Goal: Task Accomplishment & Management: Complete application form

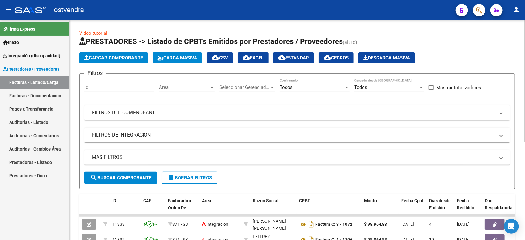
click at [296, 85] on div "Todos" at bounding box center [312, 88] width 64 height 6
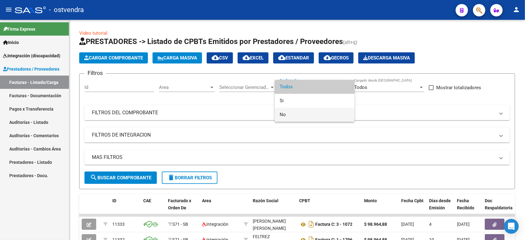
click at [299, 113] on span "No" at bounding box center [315, 115] width 70 height 14
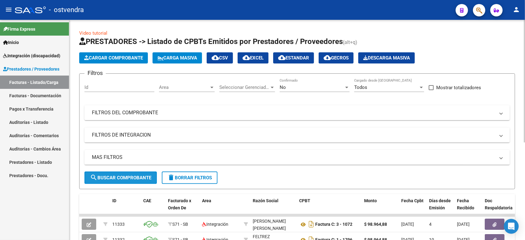
click at [135, 172] on button "search Buscar Comprobante" at bounding box center [121, 178] width 72 height 12
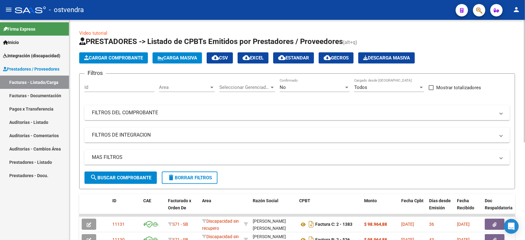
click at [109, 56] on span "Cargar Comprobante" at bounding box center [113, 58] width 59 height 6
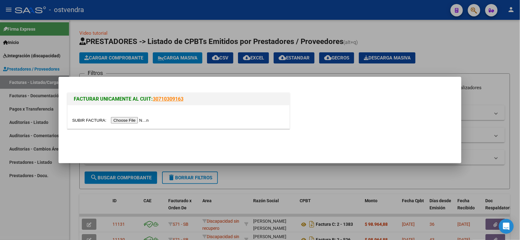
click at [123, 121] on input "file" at bounding box center [111, 120] width 78 height 7
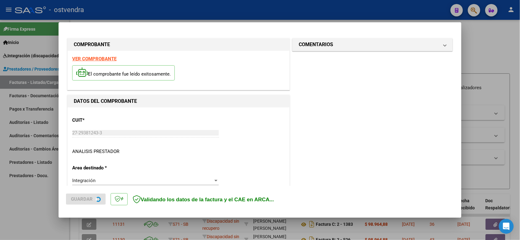
scroll to position [138, 0]
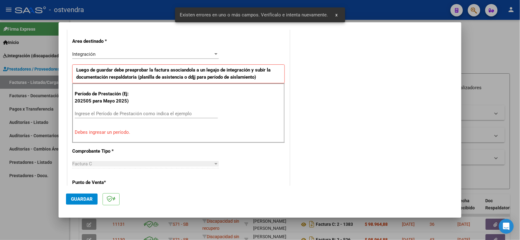
click at [185, 114] on input "Ingrese el Período de Prestación como indica el ejemplo" at bounding box center [146, 114] width 143 height 6
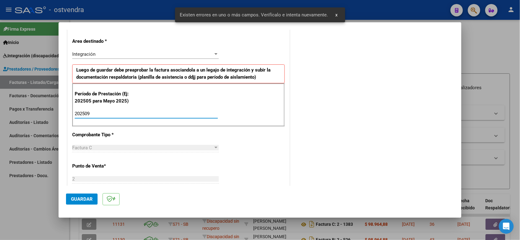
type input "202509"
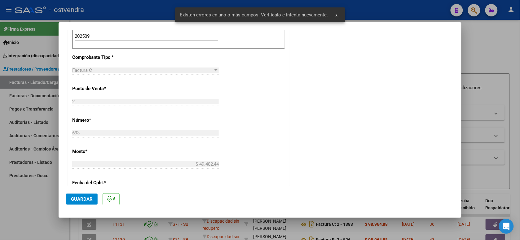
click at [90, 202] on span "Guardar" at bounding box center [82, 199] width 22 height 6
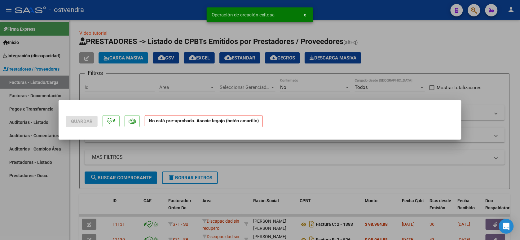
scroll to position [0, 0]
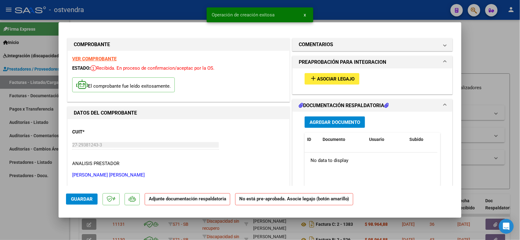
click at [334, 82] on button "add Asociar Legajo" at bounding box center [331, 78] width 55 height 11
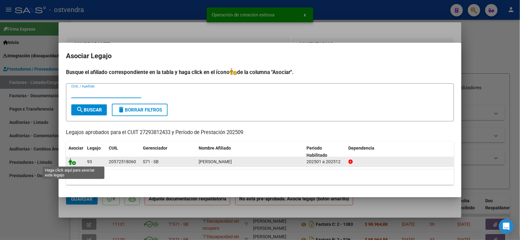
click at [75, 162] on icon at bounding box center [71, 161] width 7 height 7
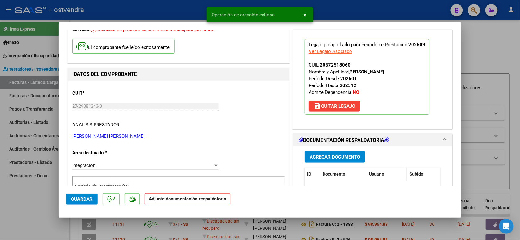
scroll to position [77, 0]
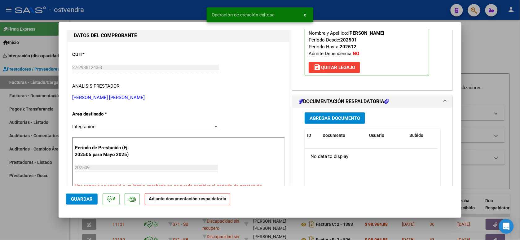
click at [352, 121] on button "Agregar Documento" at bounding box center [334, 117] width 60 height 11
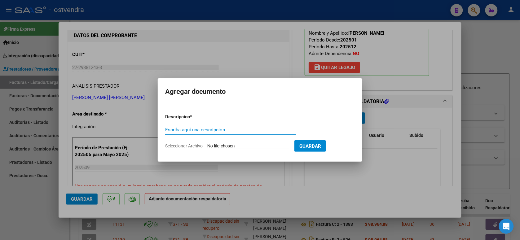
click at [244, 142] on form "Descripcion * Escriba aquí una descripcion Seleccionar Archivo Guardar" at bounding box center [260, 131] width 190 height 45
click at [242, 146] on input "Seleccionar Archivo" at bounding box center [248, 146] width 82 height 6
type input "C:\fakepath\ASISTENCIA C-2-693.pdf"
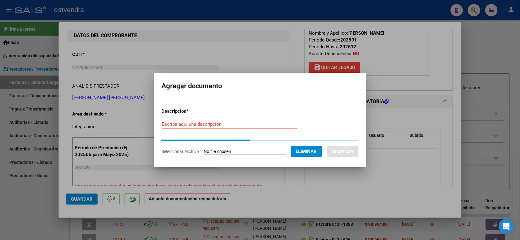
click at [242, 124] on form "Descripcion * Escriba aquí una descripcion Seleccionar Archivo Eliminar Guardar" at bounding box center [260, 131] width 197 height 56
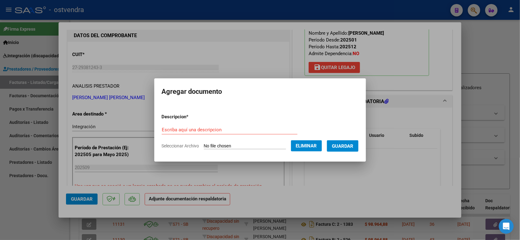
click at [242, 130] on input "Escriba aquí una descripcion" at bounding box center [230, 130] width 136 height 6
type input "PLANILLA DE ASISTENCIA"
click at [350, 146] on span "Guardar" at bounding box center [343, 146] width 22 height 6
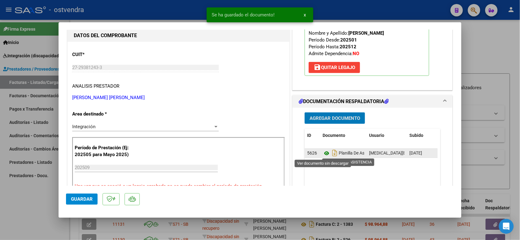
click at [324, 154] on icon at bounding box center [326, 153] width 8 height 7
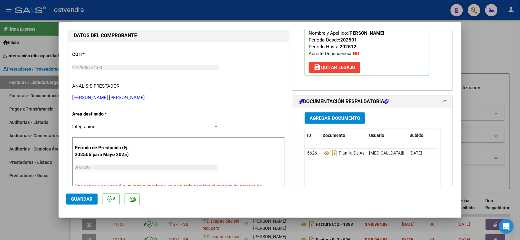
scroll to position [194, 0]
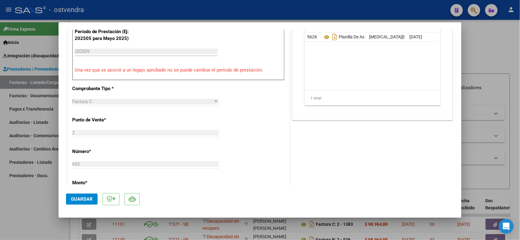
click at [88, 198] on span "Guardar" at bounding box center [82, 199] width 22 height 6
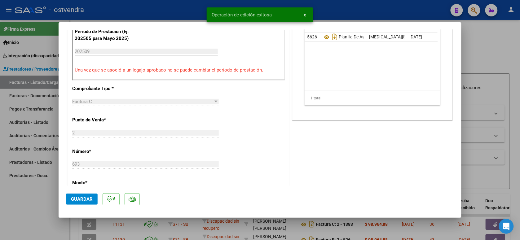
click at [118, 5] on div at bounding box center [260, 120] width 520 height 240
type input "$ 0,00"
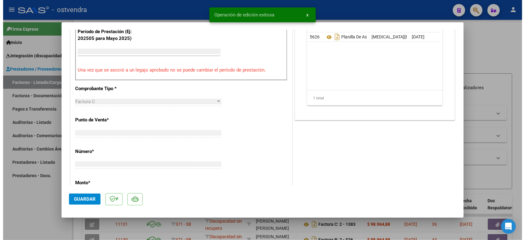
scroll to position [181, 0]
